Goal: Task Accomplishment & Management: Complete application form

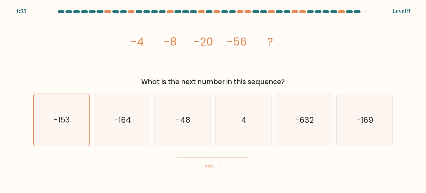
click at [201, 164] on button "Next" at bounding box center [213, 166] width 72 height 18
drag, startPoint x: 169, startPoint y: 43, endPoint x: 193, endPoint y: 46, distance: 24.6
click at [168, 43] on tspan "-8" at bounding box center [170, 42] width 13 height 16
drag, startPoint x: 248, startPoint y: 53, endPoint x: 239, endPoint y: 61, distance: 11.4
click at [247, 54] on icon "image/svg+xml -4 -8 -20 -56 ?" at bounding box center [213, 46] width 166 height 58
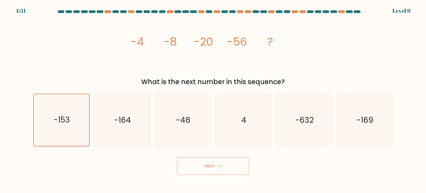
click at [83, 113] on icon "-153" at bounding box center [62, 120] width 52 height 52
click at [213, 99] on input "a. -153" at bounding box center [213, 98] width 0 height 3
click at [82, 113] on icon "-153" at bounding box center [62, 120] width 52 height 52
click at [213, 99] on input "a. -153" at bounding box center [213, 98] width 0 height 3
click at [126, 119] on text "-164" at bounding box center [122, 119] width 17 height 11
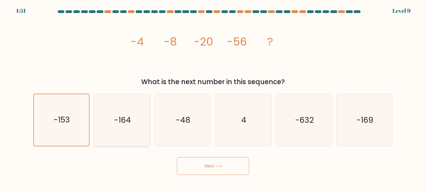
click at [213, 99] on input "b. -164" at bounding box center [213, 98] width 0 height 3
radio input "true"
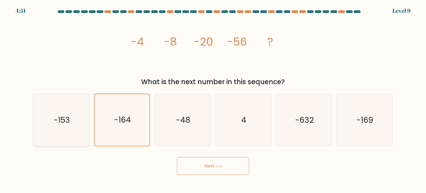
drag, startPoint x: 64, startPoint y: 117, endPoint x: 111, endPoint y: 121, distance: 47.3
click at [64, 118] on text "-153" at bounding box center [62, 119] width 16 height 11
click at [213, 99] on input "a. -153" at bounding box center [213, 98] width 0 height 3
radio input "true"
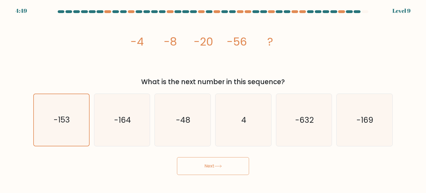
drag, startPoint x: 161, startPoint y: 168, endPoint x: 195, endPoint y: 162, distance: 34.7
click at [162, 168] on div "Next" at bounding box center [213, 164] width 366 height 22
click at [210, 167] on button "Next" at bounding box center [213, 166] width 72 height 18
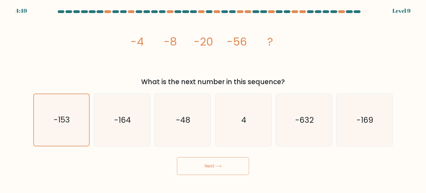
click at [211, 168] on button "Next" at bounding box center [213, 166] width 72 height 18
click at [223, 163] on button "Next" at bounding box center [213, 166] width 72 height 18
click at [224, 169] on button "Next" at bounding box center [213, 166] width 72 height 18
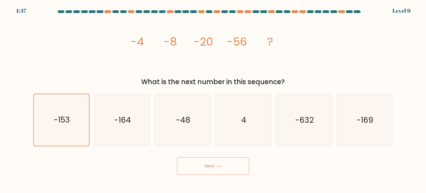
click at [224, 169] on button "Next" at bounding box center [213, 166] width 72 height 18
click at [224, 168] on button "Next" at bounding box center [213, 166] width 72 height 18
click at [291, 148] on form at bounding box center [213, 92] width 426 height 164
drag, startPoint x: 327, startPoint y: 136, endPoint x: 336, endPoint y: 132, distance: 9.6
click at [328, 136] on icon "-632" at bounding box center [304, 120] width 52 height 52
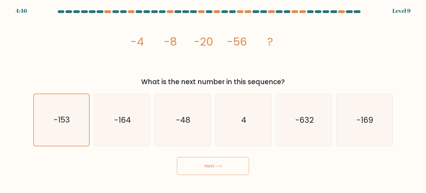
click at [213, 99] on input "e. -632" at bounding box center [213, 98] width 0 height 3
radio input "true"
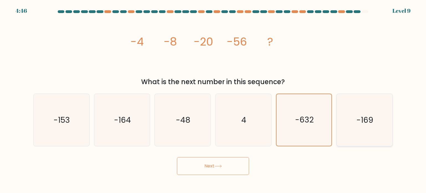
click at [366, 121] on text "-169" at bounding box center [365, 119] width 17 height 11
click at [213, 99] on input "f. -169" at bounding box center [213, 98] width 0 height 3
radio input "true"
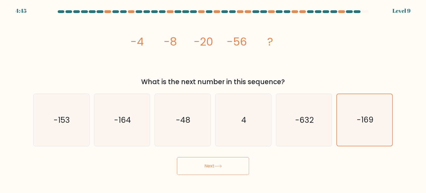
click at [204, 171] on button "Next" at bounding box center [213, 166] width 72 height 18
click at [202, 171] on button "Next" at bounding box center [213, 166] width 72 height 18
click at [209, 167] on button "Next" at bounding box center [213, 166] width 72 height 18
drag, startPoint x: 215, startPoint y: 142, endPoint x: 154, endPoint y: 117, distance: 65.8
click at [215, 142] on div "4" at bounding box center [243, 119] width 56 height 53
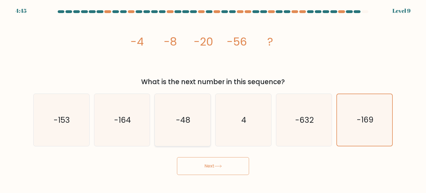
click at [213, 99] on input "d. 4" at bounding box center [213, 98] width 0 height 3
radio input "true"
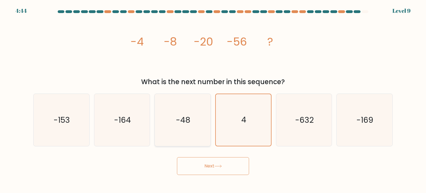
click at [154, 117] on div "-48" at bounding box center [182, 119] width 56 height 53
click at [213, 99] on input "c. -48" at bounding box center [213, 98] width 0 height 3
radio input "true"
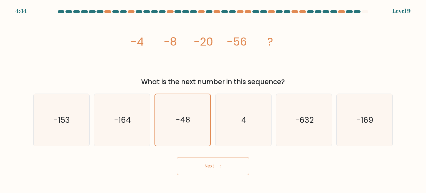
drag, startPoint x: 155, startPoint y: 148, endPoint x: 197, endPoint y: 157, distance: 42.5
click at [157, 149] on form at bounding box center [213, 92] width 426 height 164
drag, startPoint x: 197, startPoint y: 157, endPoint x: 200, endPoint y: 158, distance: 3.1
click at [199, 158] on button "Next" at bounding box center [213, 166] width 72 height 18
click at [201, 159] on button "Next" at bounding box center [213, 166] width 72 height 18
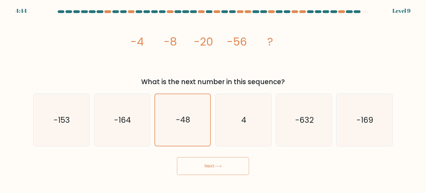
click at [201, 159] on button "Next" at bounding box center [213, 166] width 72 height 18
click at [201, 160] on button "Next" at bounding box center [213, 166] width 72 height 18
drag, startPoint x: 201, startPoint y: 161, endPoint x: 209, endPoint y: 163, distance: 8.1
click at [201, 161] on button "Next" at bounding box center [213, 166] width 72 height 18
drag, startPoint x: 224, startPoint y: 167, endPoint x: 231, endPoint y: 167, distance: 6.9
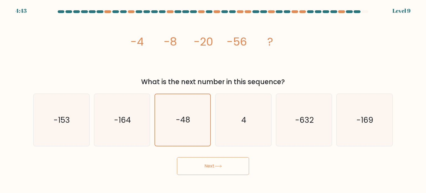
click at [225, 167] on button "Next" at bounding box center [213, 166] width 72 height 18
drag, startPoint x: 242, startPoint y: 163, endPoint x: 250, endPoint y: 164, distance: 7.8
click at [244, 164] on button "Next" at bounding box center [213, 166] width 72 height 18
drag, startPoint x: 252, startPoint y: 163, endPoint x: 261, endPoint y: 158, distance: 9.4
click at [253, 163] on div "Next" at bounding box center [213, 164] width 366 height 22
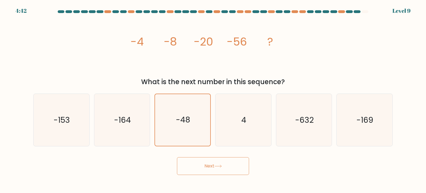
click at [255, 38] on icon "image/svg+xml -4 -8 -20 -56 ?" at bounding box center [213, 46] width 166 height 58
click at [273, 43] on icon "image/svg+xml -4 -8 -20 -56 ?" at bounding box center [213, 46] width 166 height 58
drag, startPoint x: 269, startPoint y: 42, endPoint x: 229, endPoint y: 40, distance: 39.7
click at [265, 41] on icon "image/svg+xml -4 -8 -20 -56 ?" at bounding box center [213, 46] width 166 height 58
click at [229, 40] on tspan "-56" at bounding box center [237, 42] width 20 height 16
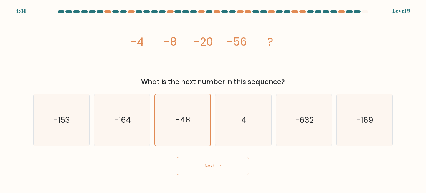
drag, startPoint x: 189, startPoint y: 40, endPoint x: 168, endPoint y: 40, distance: 20.5
click at [185, 40] on icon "image/svg+xml -4 -8 -20 -56 ?" at bounding box center [213, 46] width 166 height 58
click at [139, 38] on tspan "-4" at bounding box center [137, 42] width 13 height 16
drag, startPoint x: 112, startPoint y: 64, endPoint x: 117, endPoint y: 72, distance: 9.4
click at [116, 70] on div "image/svg+xml -4 -8 -20 -56 ? What is the next number in this sequence?" at bounding box center [213, 52] width 366 height 70
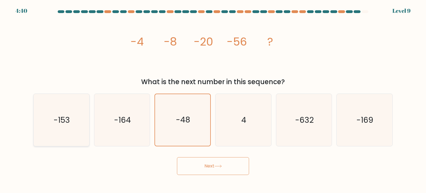
click at [71, 121] on icon "-153" at bounding box center [61, 120] width 52 height 52
click at [213, 99] on input "a. -153" at bounding box center [213, 98] width 0 height 3
radio input "true"
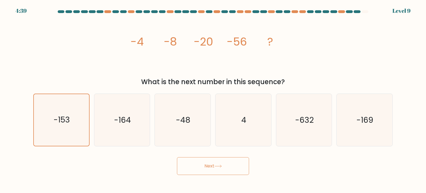
drag, startPoint x: 56, startPoint y: 121, endPoint x: 189, endPoint y: 154, distance: 136.7
click at [57, 123] on text "-153" at bounding box center [62, 119] width 16 height 11
click at [213, 99] on input "a. -153" at bounding box center [213, 98] width 0 height 3
drag, startPoint x: 225, startPoint y: 174, endPoint x: 224, endPoint y: 168, distance: 5.4
click at [226, 173] on button "Next" at bounding box center [213, 166] width 72 height 18
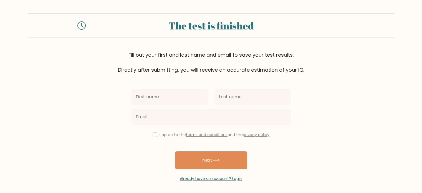
click at [171, 96] on input "text" at bounding box center [169, 97] width 77 height 16
type input "Jayla"
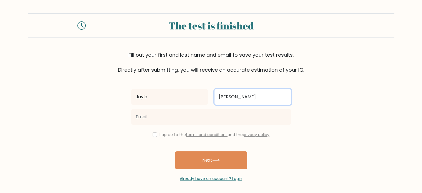
type input "[PERSON_NAME]"
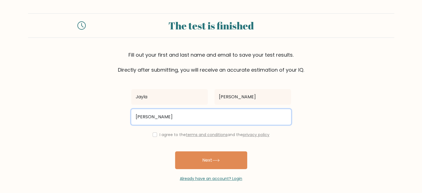
type input "jayla.monares2002@gmail.com"
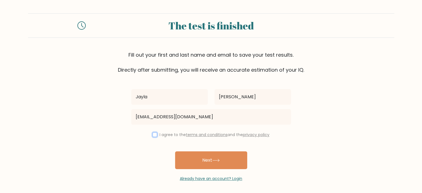
drag, startPoint x: 153, startPoint y: 135, endPoint x: 162, endPoint y: 141, distance: 10.5
click at [154, 135] on input "checkbox" at bounding box center [155, 134] width 4 height 4
checkbox input "true"
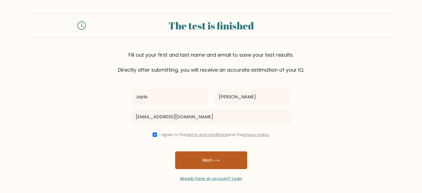
click at [204, 158] on button "Next" at bounding box center [211, 160] width 72 height 18
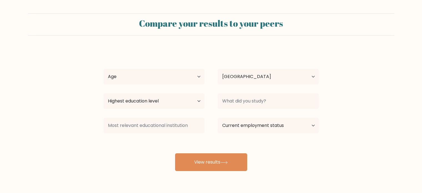
select select "PH"
click at [201, 73] on select "Age Under 18 years old 18-24 years old 25-34 years old 35-44 years old 45-54 ye…" at bounding box center [153, 77] width 101 height 16
select select "18_24"
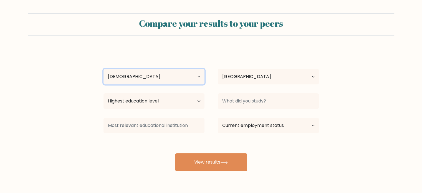
click at [103, 69] on select "Age Under 18 years old 18-24 years old 25-34 years old 35-44 years old 45-54 ye…" at bounding box center [153, 77] width 101 height 16
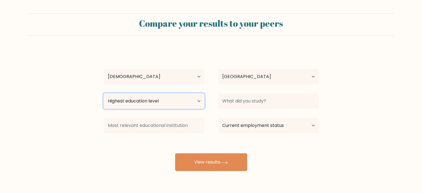
click at [182, 100] on select "Highest education level No schooling Primary Lower Secondary Upper Secondary Oc…" at bounding box center [153, 101] width 101 height 16
select select "bachelors_degree"
click at [103, 93] on select "Highest education level No schooling Primary Lower Secondary Upper Secondary Oc…" at bounding box center [153, 101] width 101 height 16
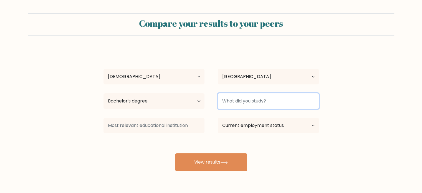
click at [272, 101] on input at bounding box center [268, 101] width 101 height 16
type input "I"
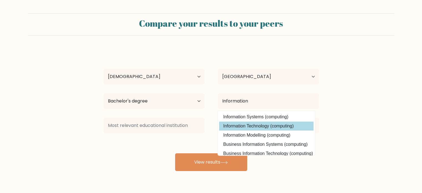
click at [282, 124] on option "Information Technology (computing)" at bounding box center [266, 125] width 94 height 9
type input "Information Technology"
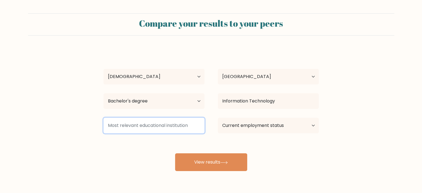
click at [194, 126] on input at bounding box center [153, 126] width 101 height 16
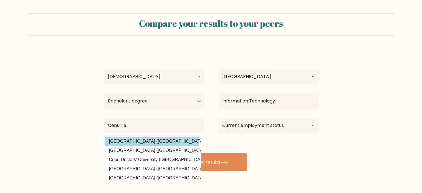
click at [154, 143] on option "Cebu Technological University (Philippines)" at bounding box center [152, 141] width 94 height 9
type input "Cebu Technological University"
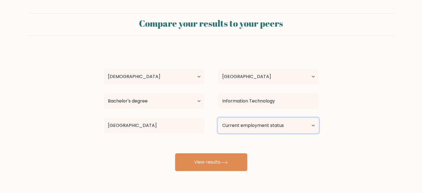
click at [247, 124] on select "Current employment status Employed Student Retired Other / prefer not to answer" at bounding box center [268, 126] width 101 height 16
select select "other"
click at [218, 118] on select "Current employment status Employed Student Retired Other / prefer not to answer" at bounding box center [268, 126] width 101 height 16
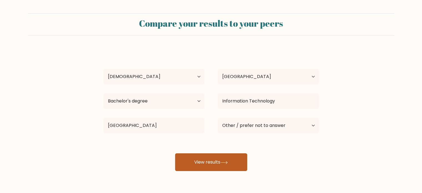
click at [228, 164] on button "View results" at bounding box center [211, 162] width 72 height 18
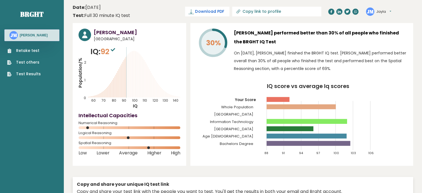
click at [224, 10] on span "Download PDF" at bounding box center [209, 12] width 29 height 6
click at [114, 32] on h3 "Jayla Monares" at bounding box center [137, 32] width 87 height 7
click at [37, 72] on link "Test Results" at bounding box center [24, 74] width 34 height 6
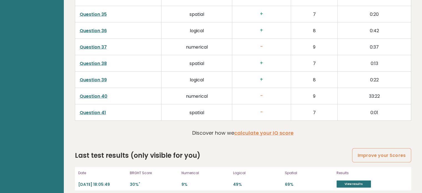
scroll to position [1468, 0]
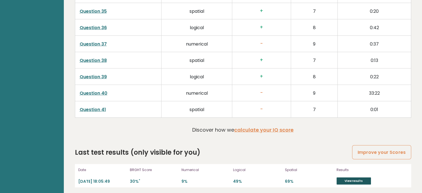
click at [352, 177] on link "View results" at bounding box center [353, 180] width 34 height 7
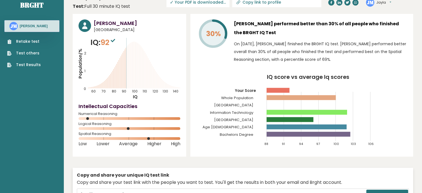
scroll to position [0, 0]
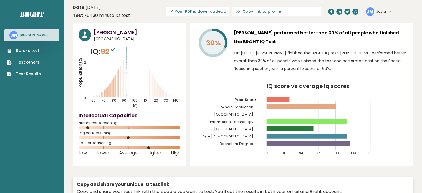
click at [30, 71] on link "Test Results" at bounding box center [24, 74] width 34 height 6
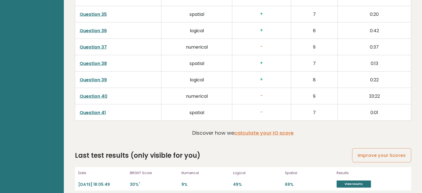
scroll to position [1468, 0]
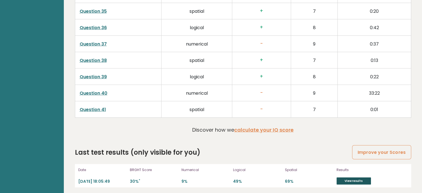
click at [357, 179] on link "View results" at bounding box center [353, 180] width 34 height 7
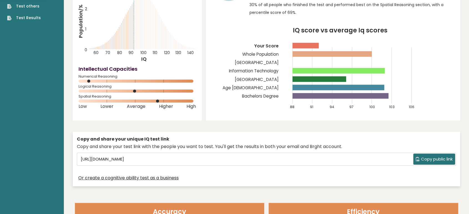
scroll to position [0, 0]
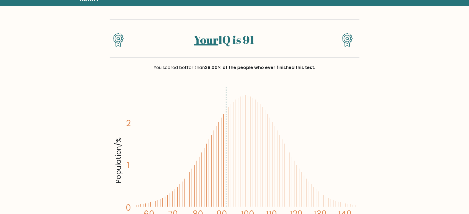
scroll to position [55, 0]
